Goal: Information Seeking & Learning: Learn about a topic

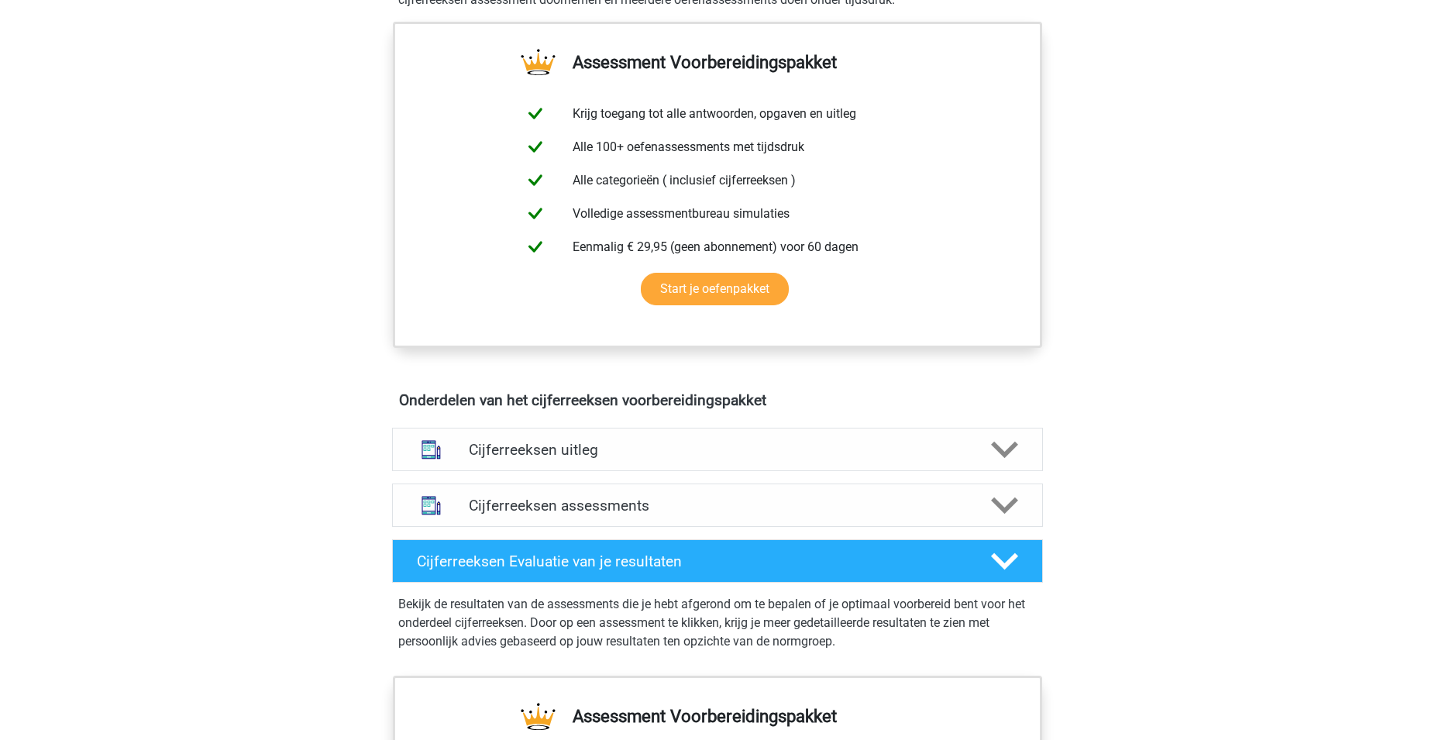
scroll to position [711, 0]
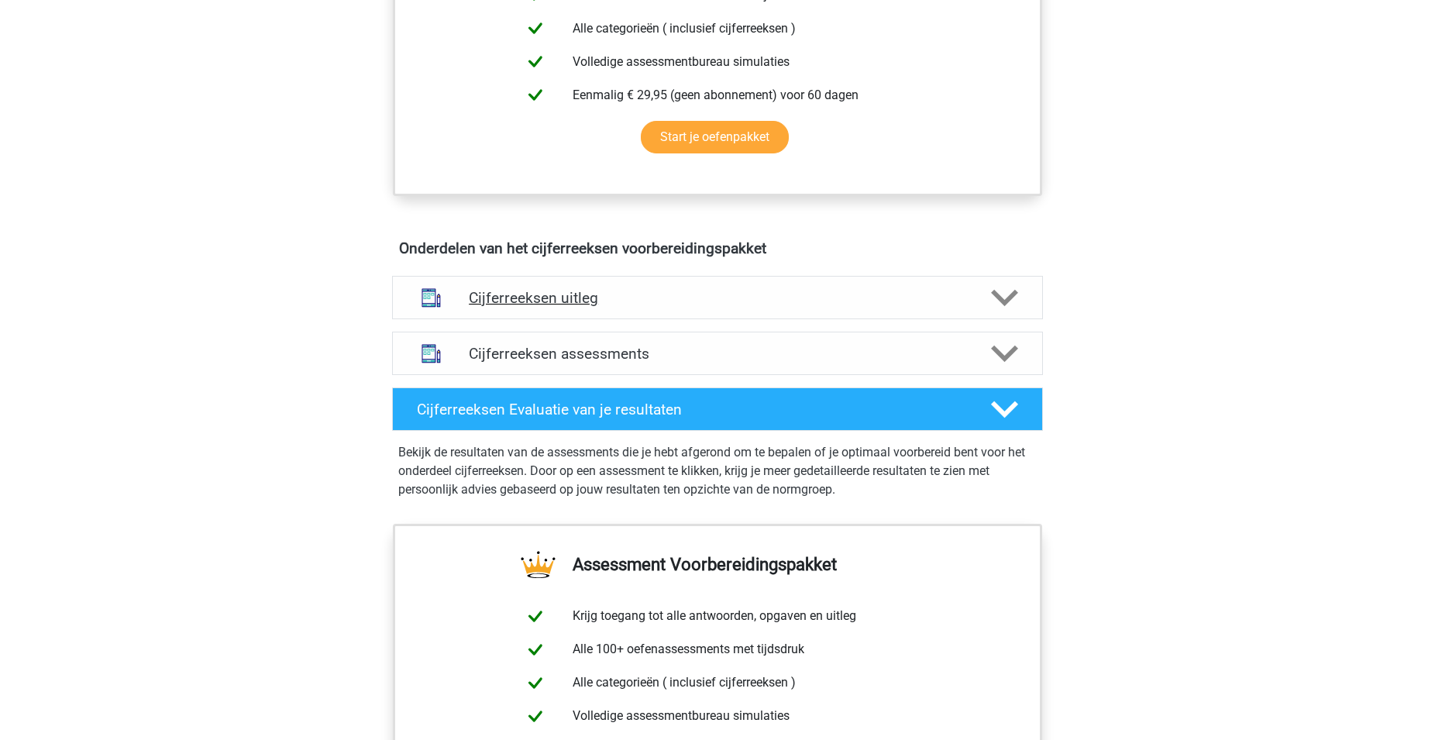
click at [612, 307] on h4 "Cijferreeksen uitleg" at bounding box center [717, 298] width 497 height 18
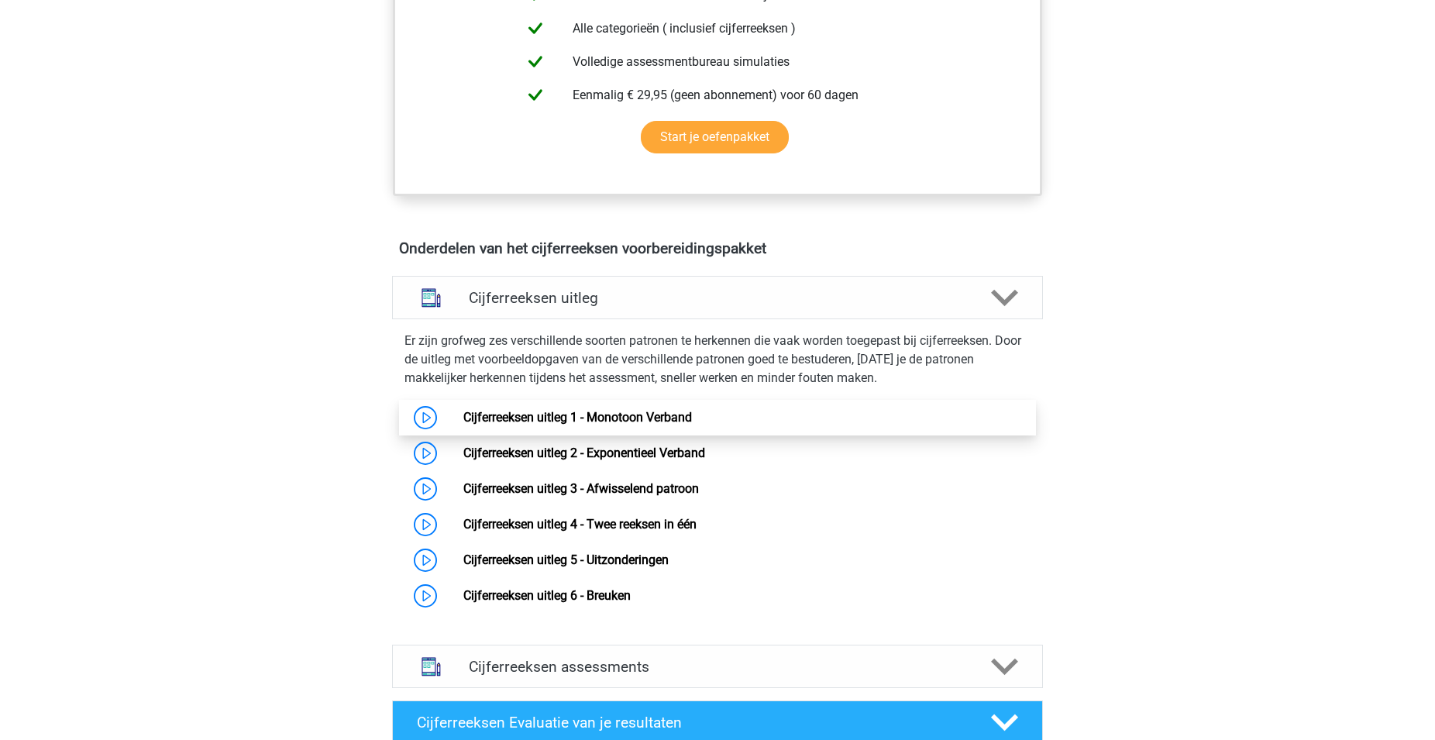
click at [666, 425] on link "Cijferreeksen uitleg 1 - Monotoon Verband" at bounding box center [577, 417] width 229 height 15
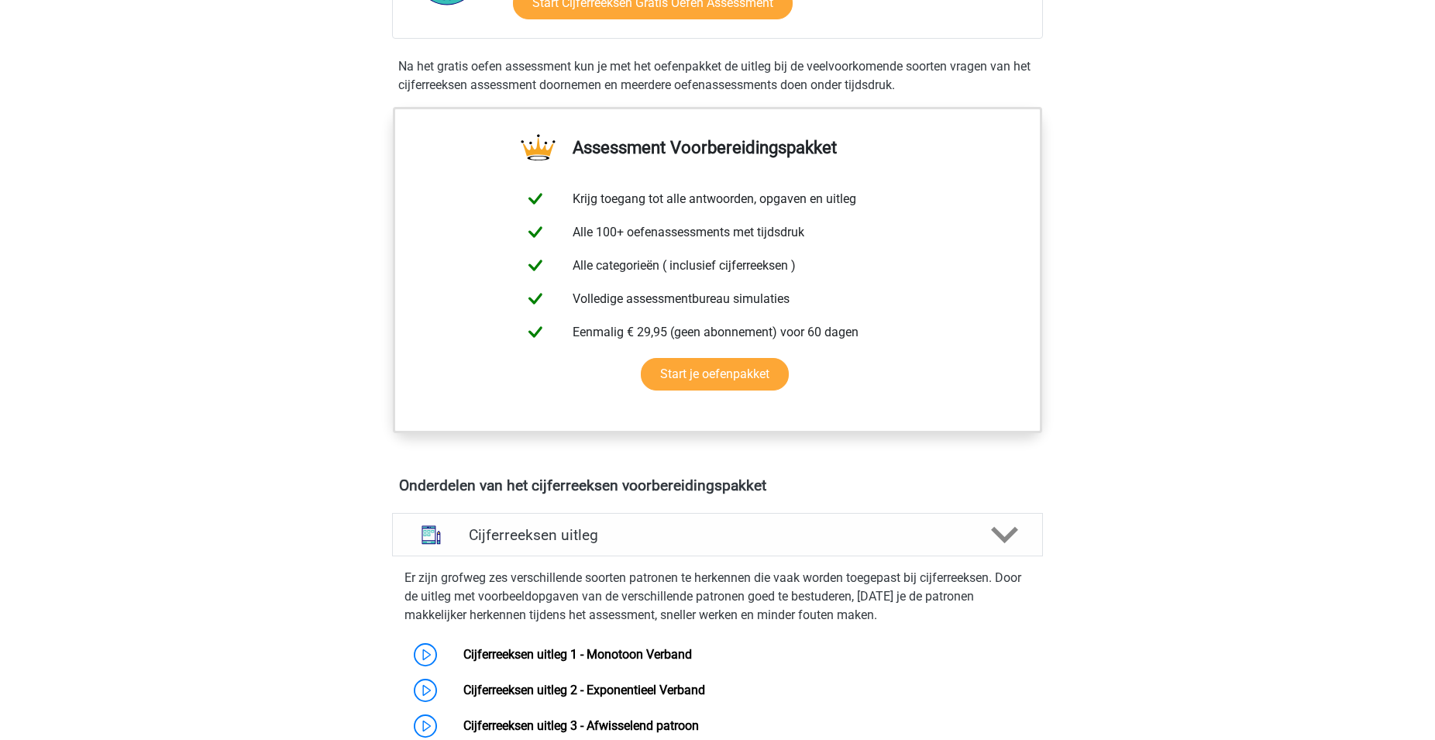
scroll to position [237, 0]
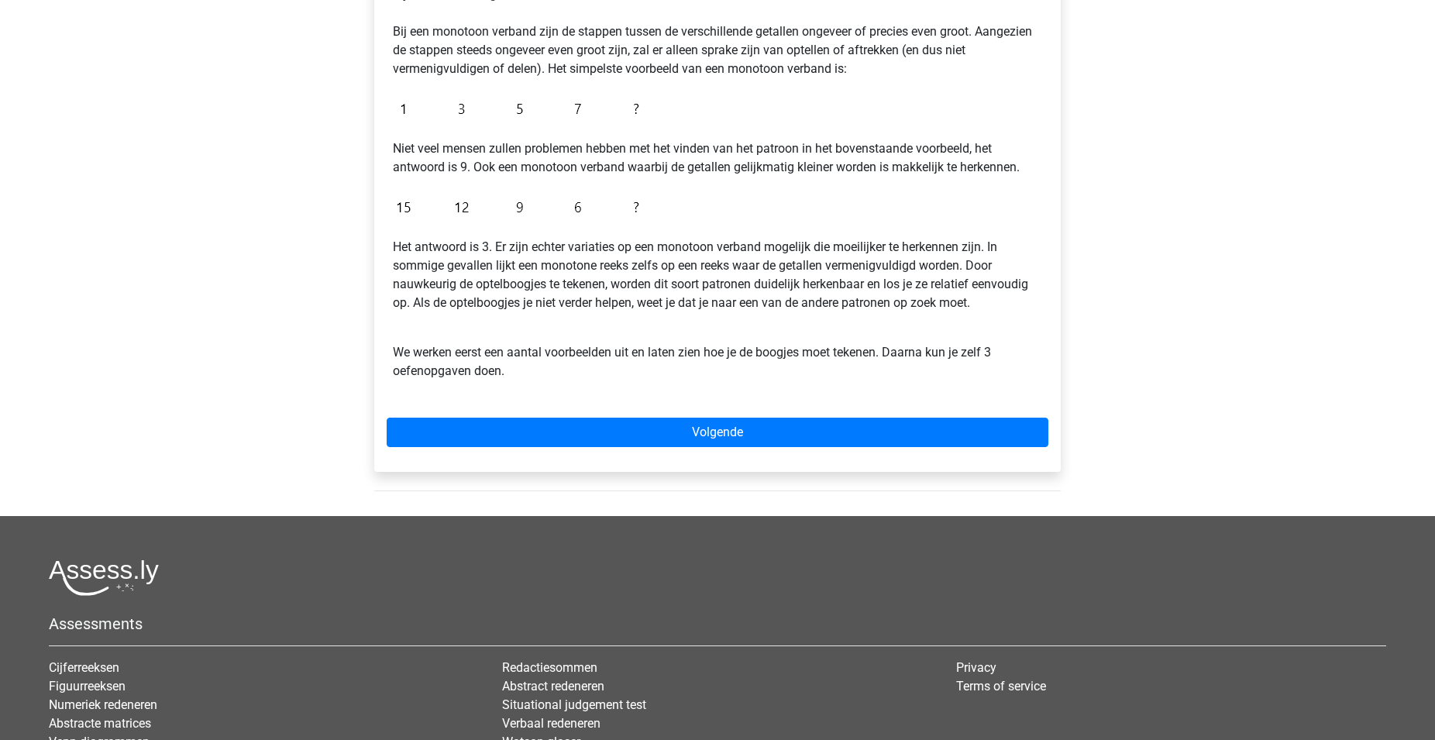
scroll to position [158, 0]
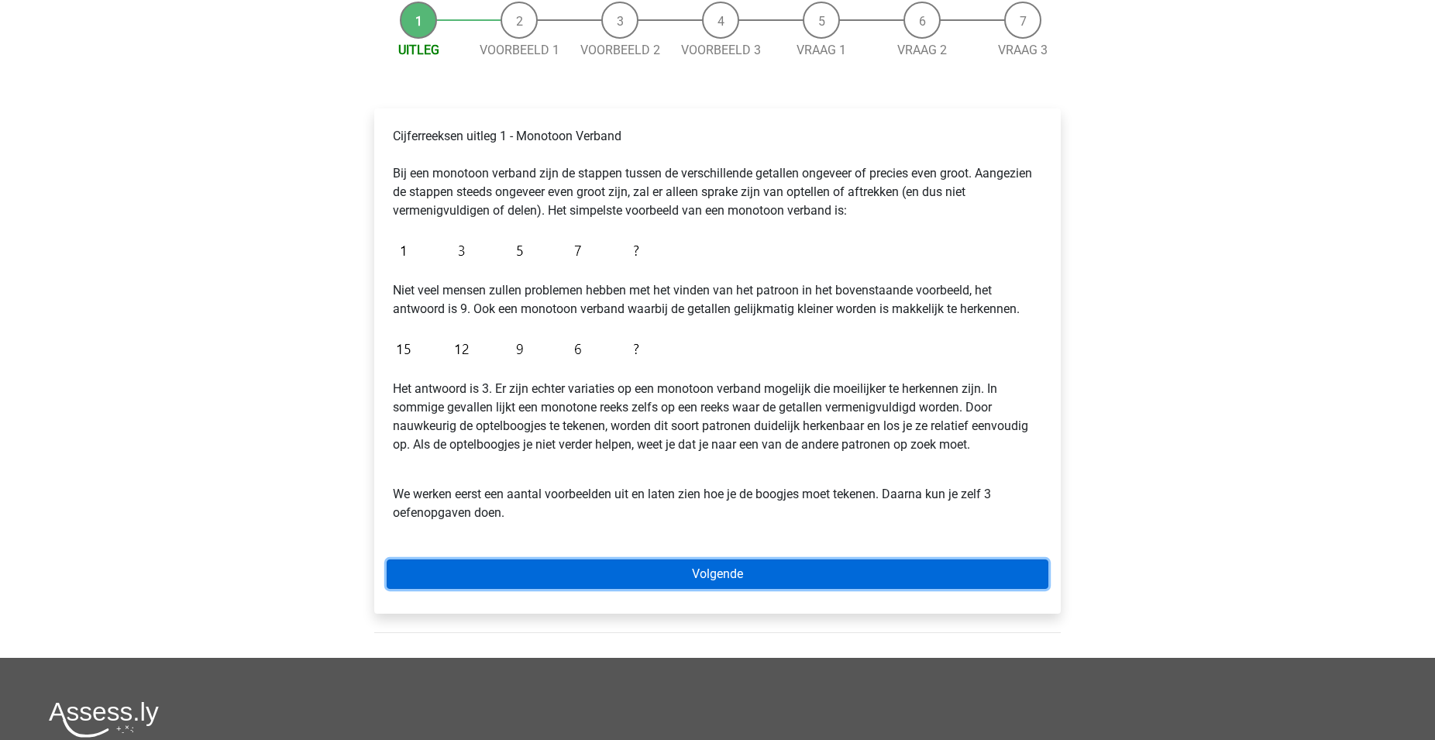
click at [751, 573] on link "Volgende" at bounding box center [718, 573] width 662 height 29
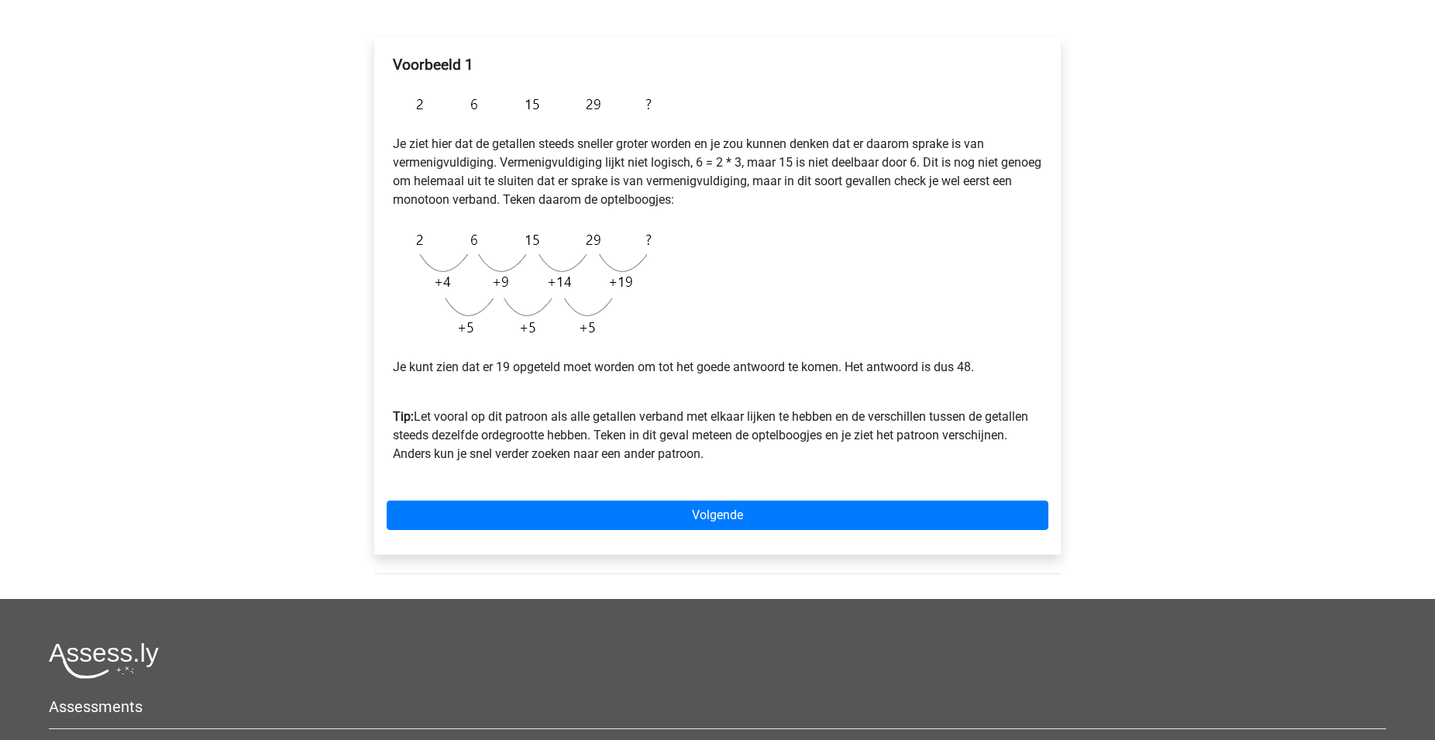
scroll to position [237, 0]
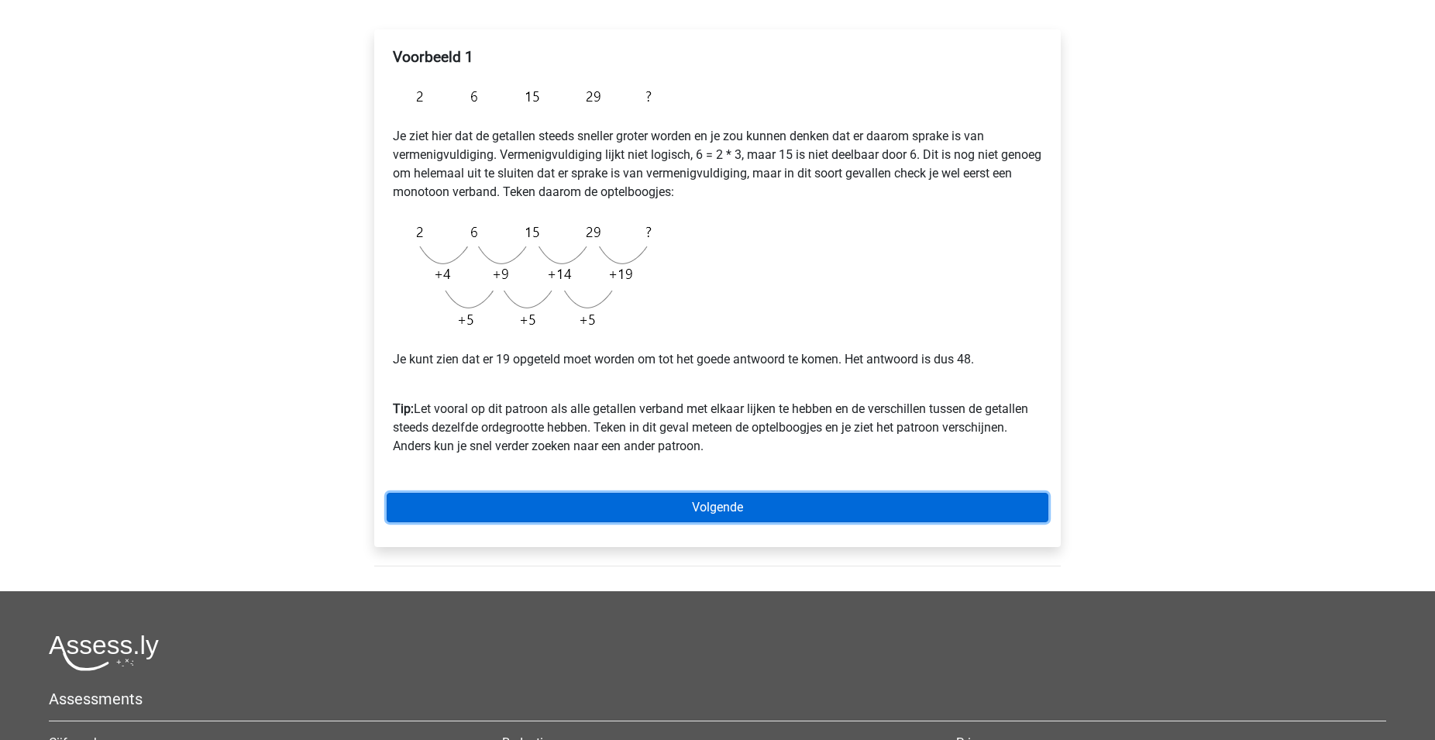
click at [767, 510] on link "Volgende" at bounding box center [718, 507] width 662 height 29
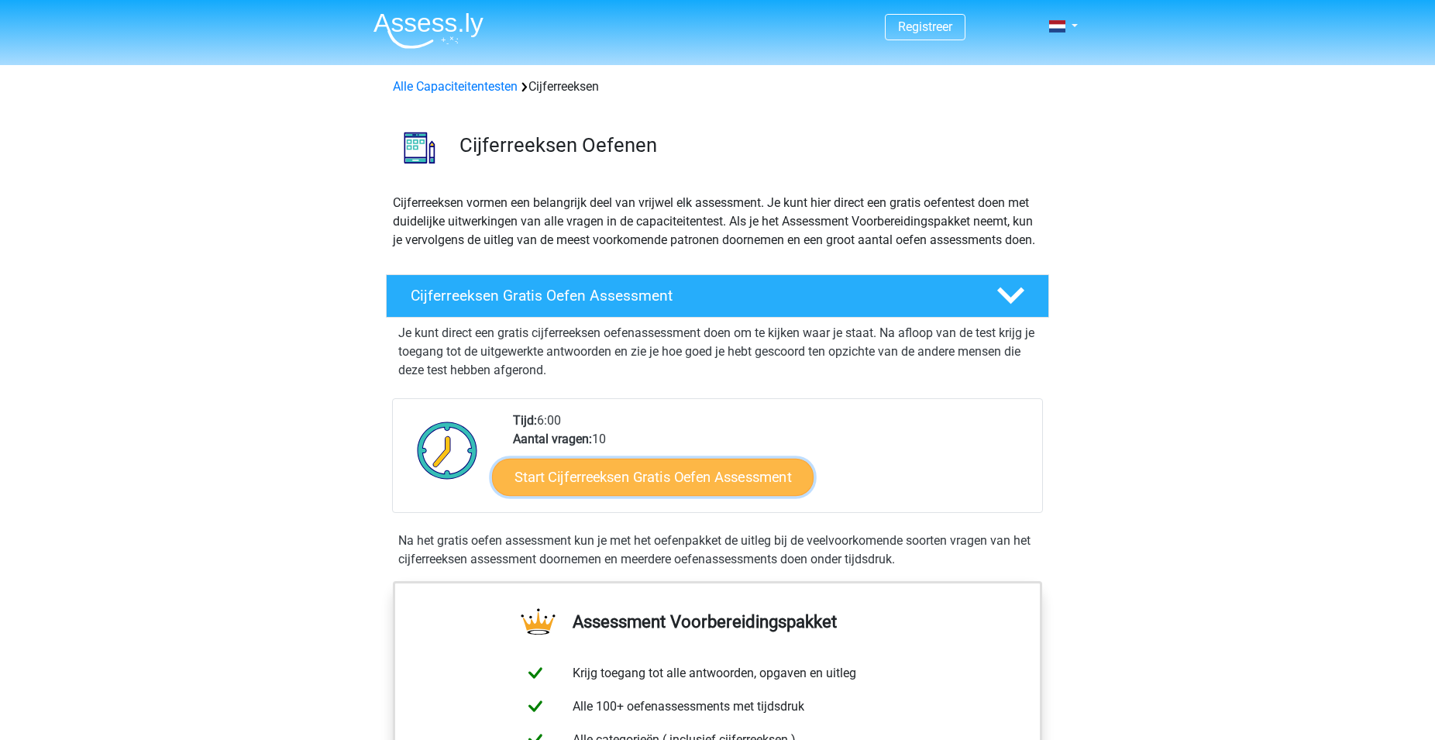
click at [656, 495] on link "Start Cijferreeksen Gratis Oefen Assessment" at bounding box center [653, 476] width 322 height 37
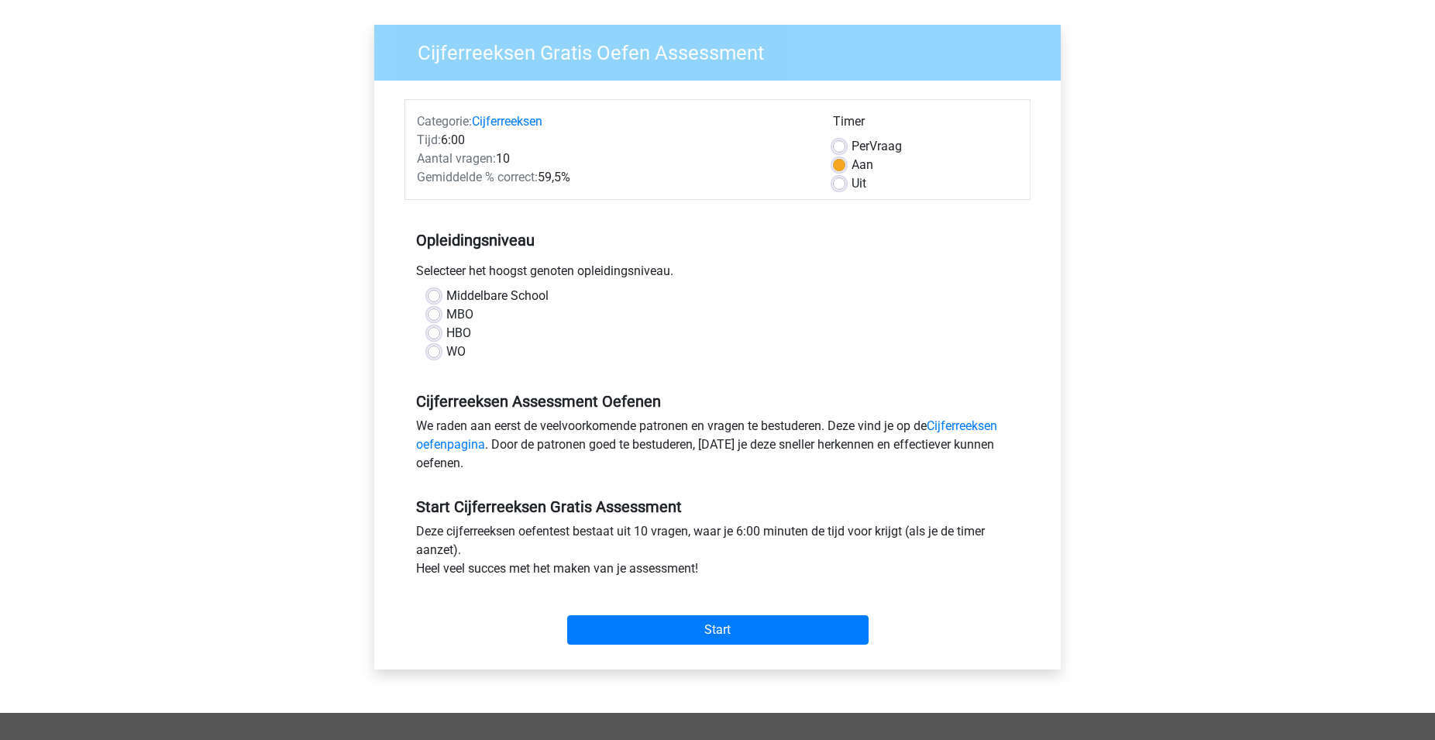
scroll to position [158, 0]
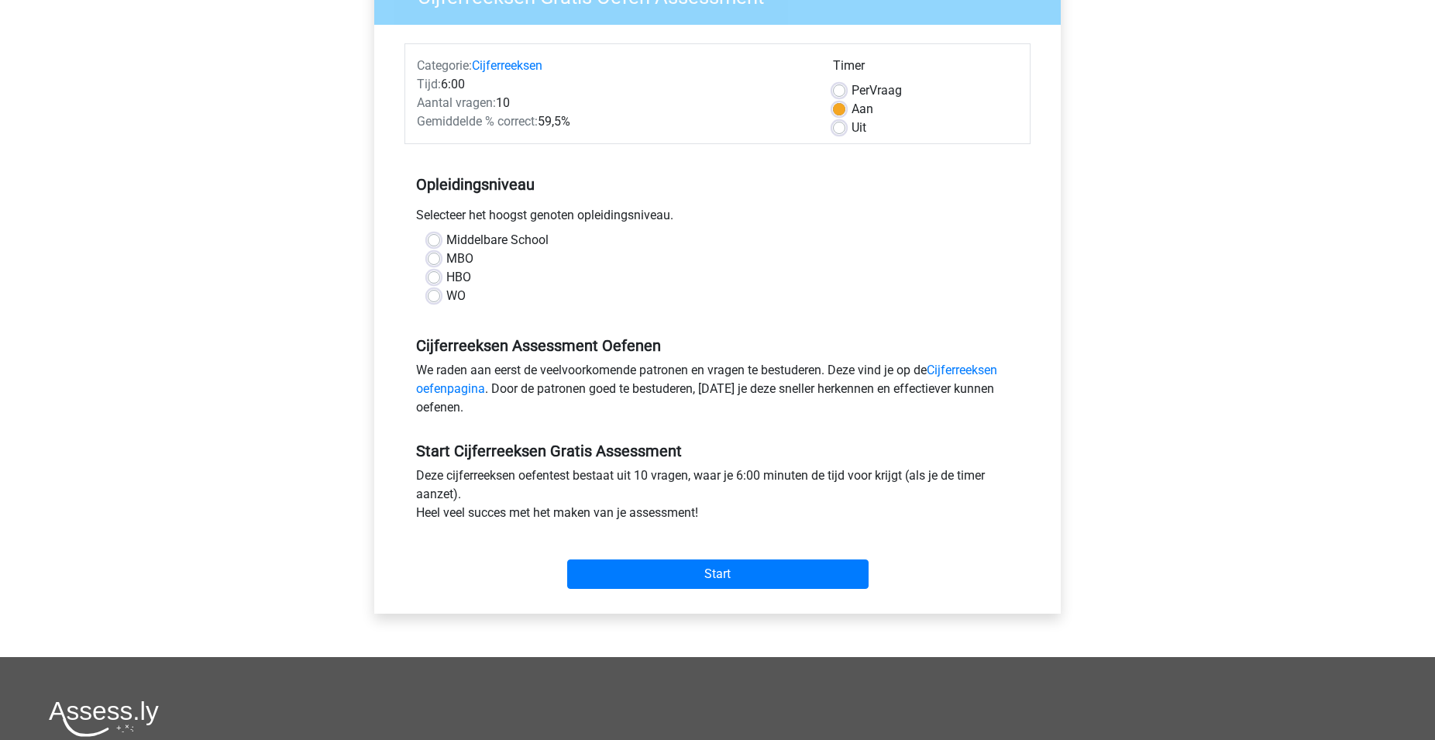
click at [446, 256] on label "MBO" at bounding box center [459, 259] width 27 height 19
click at [431, 256] on input "MBO" at bounding box center [434, 257] width 12 height 15
radio input "true"
click at [691, 574] on input "Start" at bounding box center [717, 573] width 301 height 29
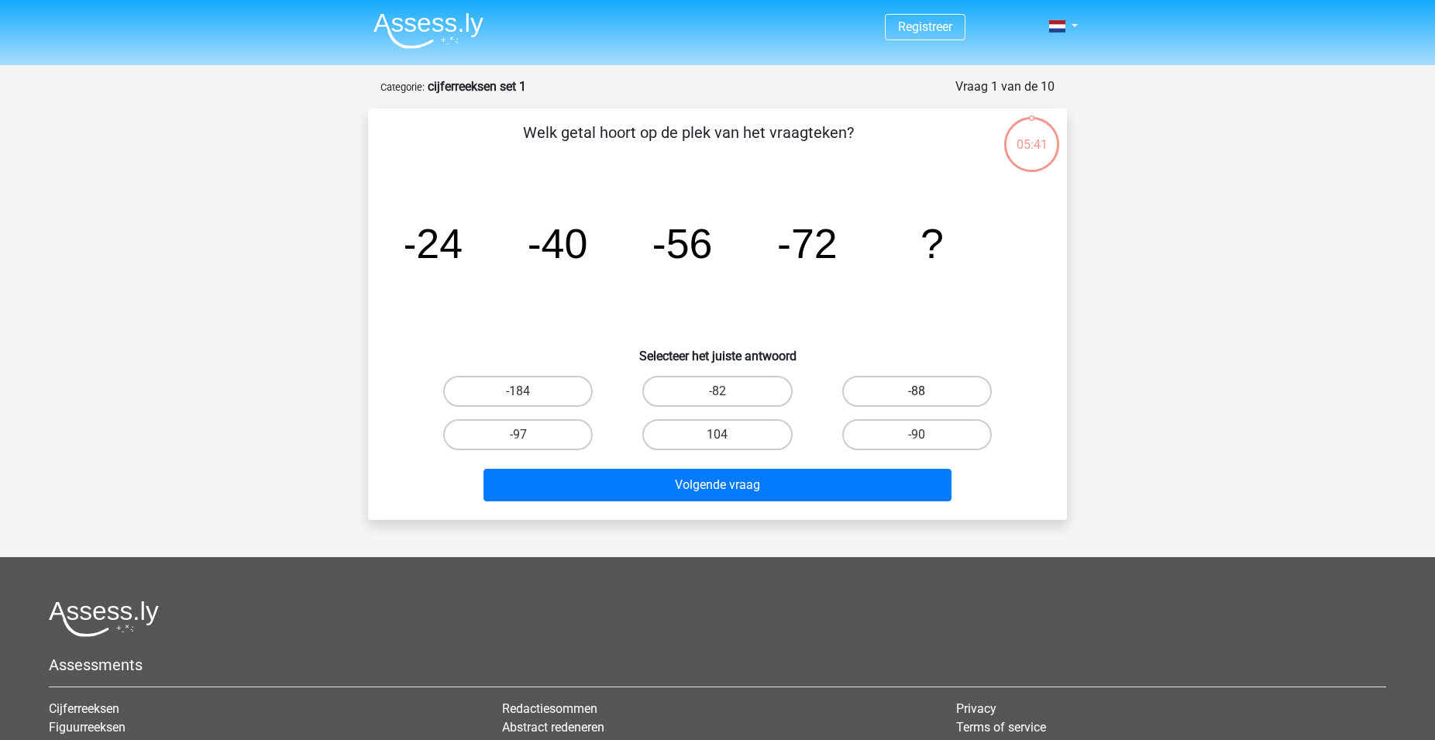
click at [946, 388] on label "-88" at bounding box center [917, 391] width 150 height 31
click at [927, 391] on input "-88" at bounding box center [922, 396] width 10 height 10
radio input "true"
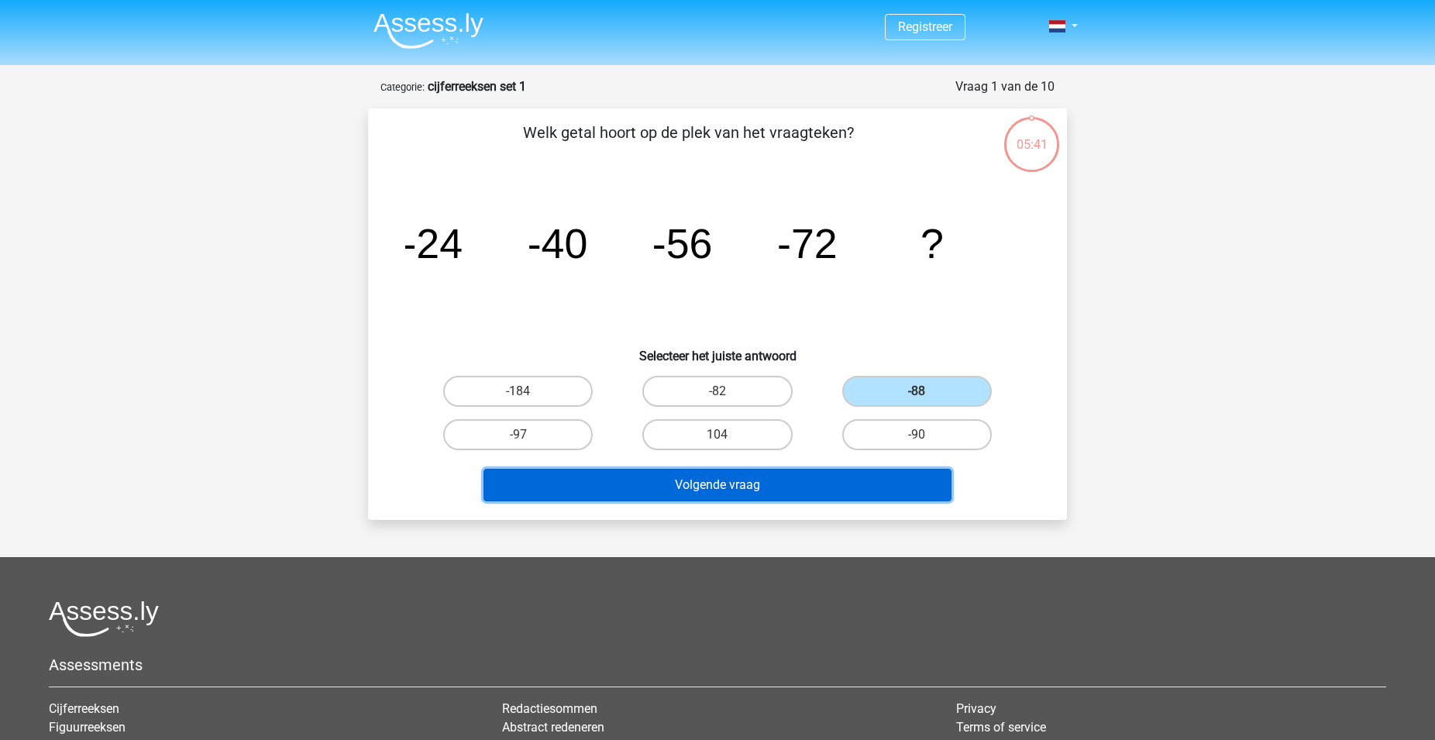
click at [862, 479] on button "Volgende vraag" at bounding box center [718, 485] width 469 height 33
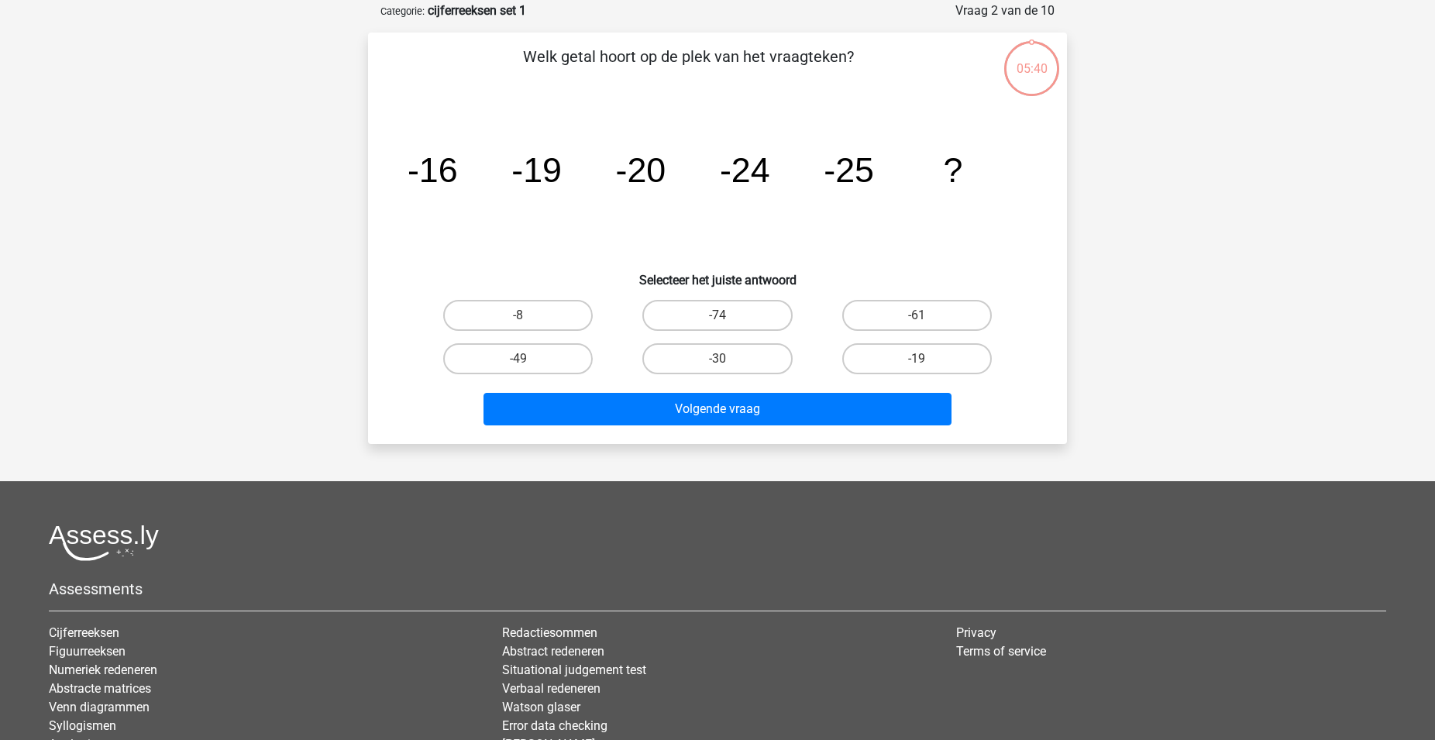
scroll to position [77, 0]
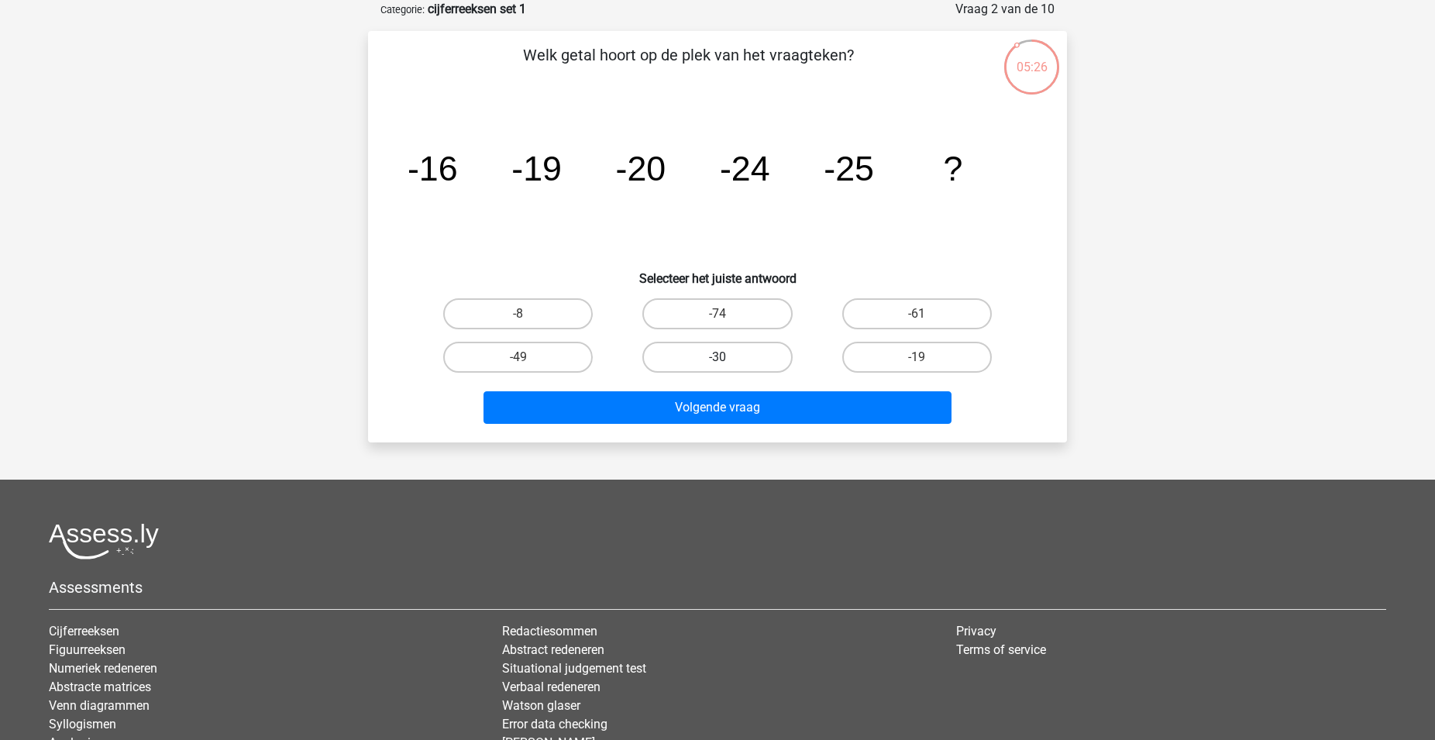
click at [757, 349] on label "-30" at bounding box center [717, 357] width 150 height 31
click at [728, 357] on input "-30" at bounding box center [723, 362] width 10 height 10
radio input "true"
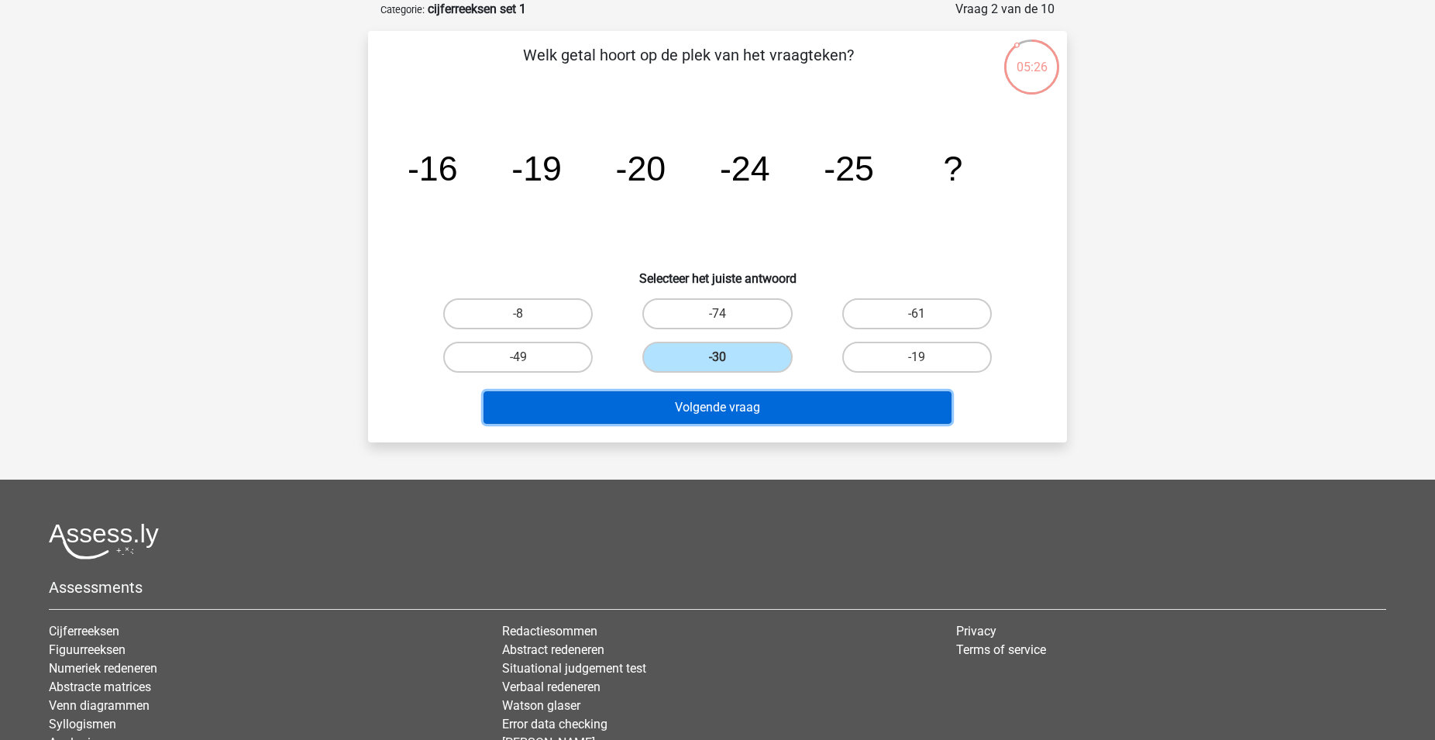
click at [793, 415] on button "Volgende vraag" at bounding box center [718, 407] width 469 height 33
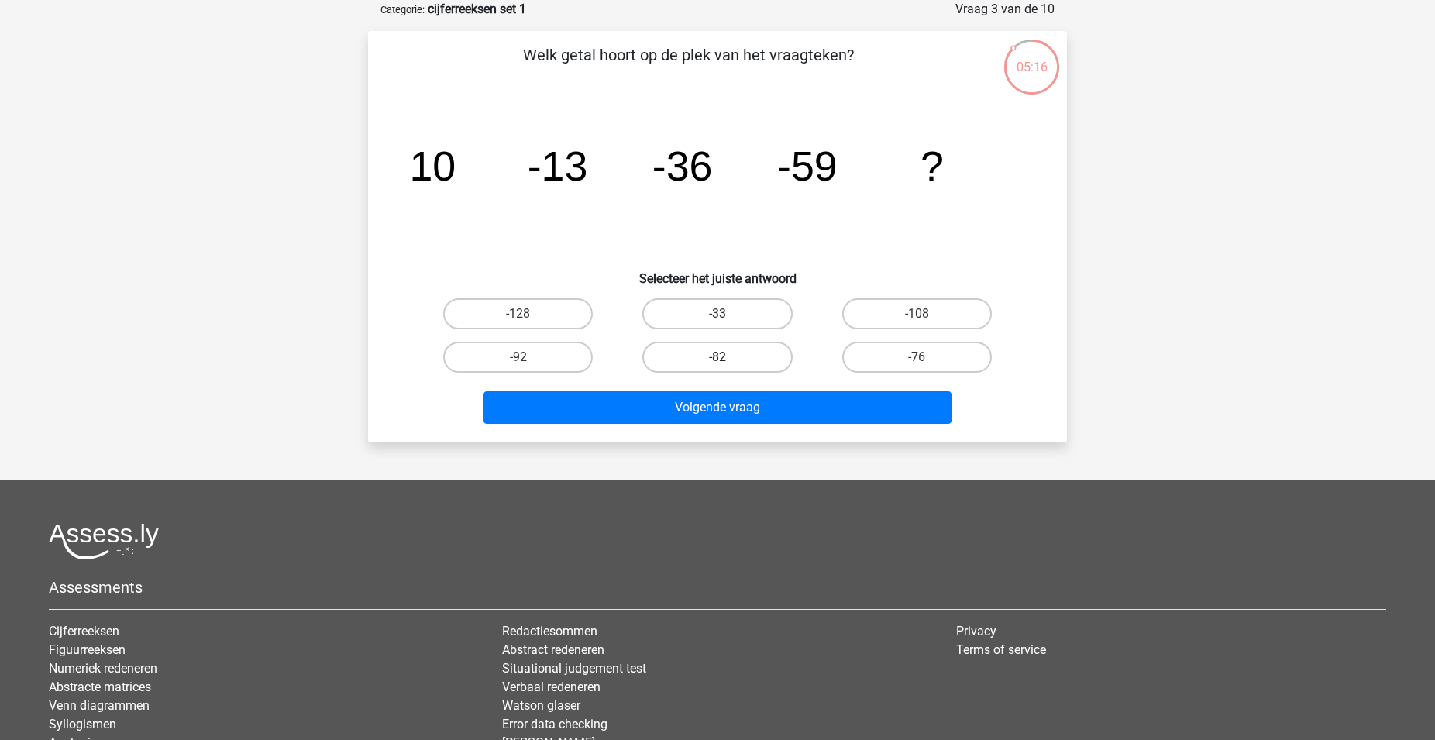
click at [753, 353] on label "-82" at bounding box center [717, 357] width 150 height 31
click at [728, 357] on input "-82" at bounding box center [723, 362] width 10 height 10
radio input "true"
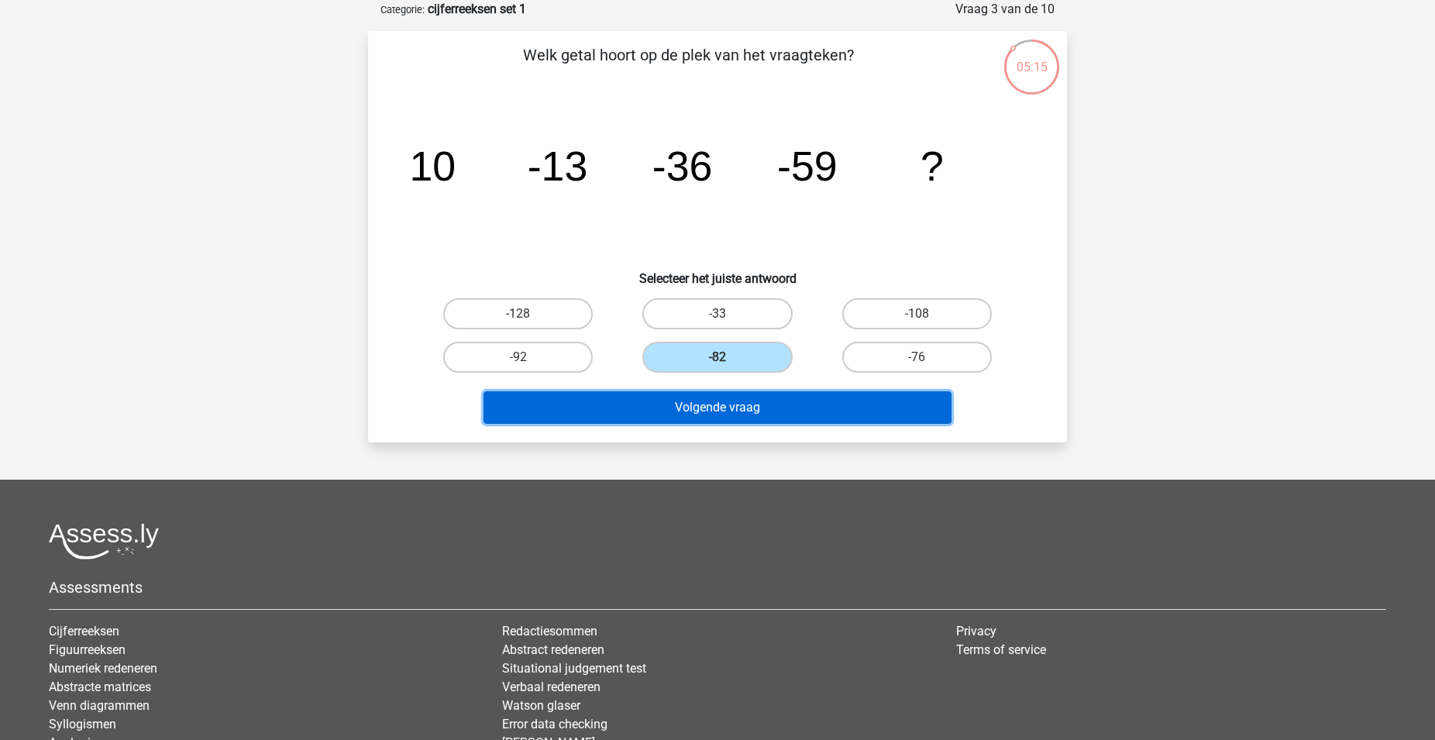
click at [760, 408] on button "Volgende vraag" at bounding box center [718, 407] width 469 height 33
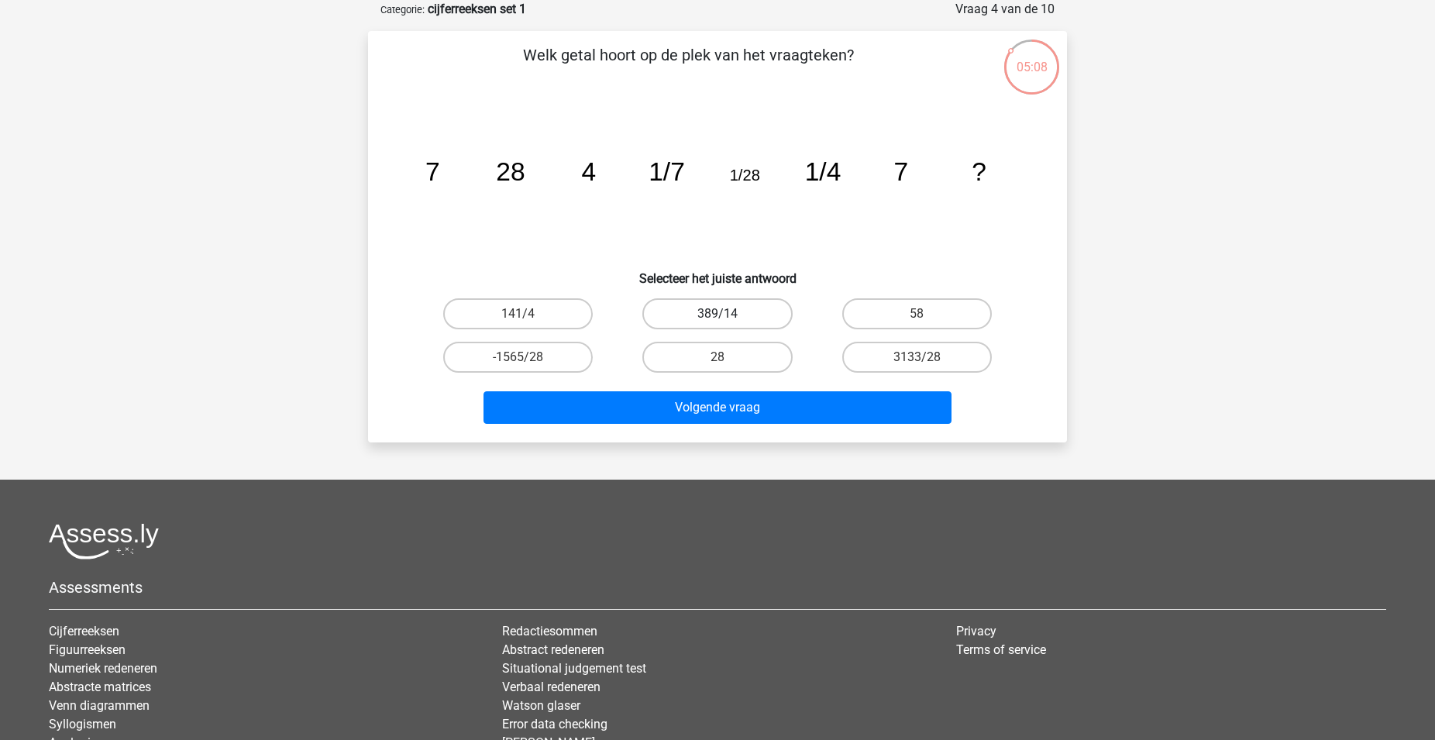
click at [749, 310] on label "389/14" at bounding box center [717, 313] width 150 height 31
click at [728, 314] on input "389/14" at bounding box center [723, 319] width 10 height 10
radio input "true"
click at [767, 433] on div "Welk getal hoort op de plek van het vraagteken? image/svg+xml 7 28 4 1/7 1/28 1…" at bounding box center [717, 236] width 699 height 411
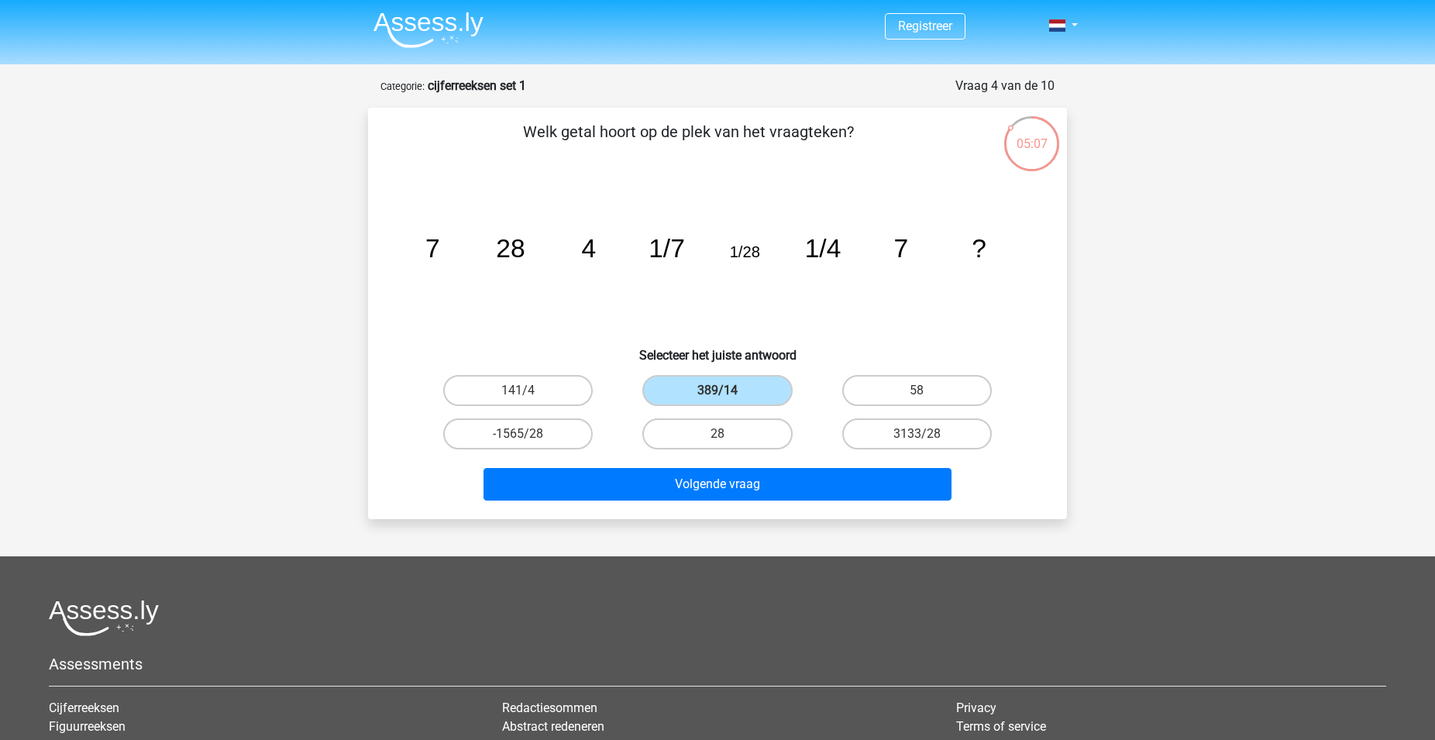
scroll to position [0, 0]
click at [401, 19] on img at bounding box center [428, 30] width 110 height 36
